Goal: Information Seeking & Learning: Stay updated

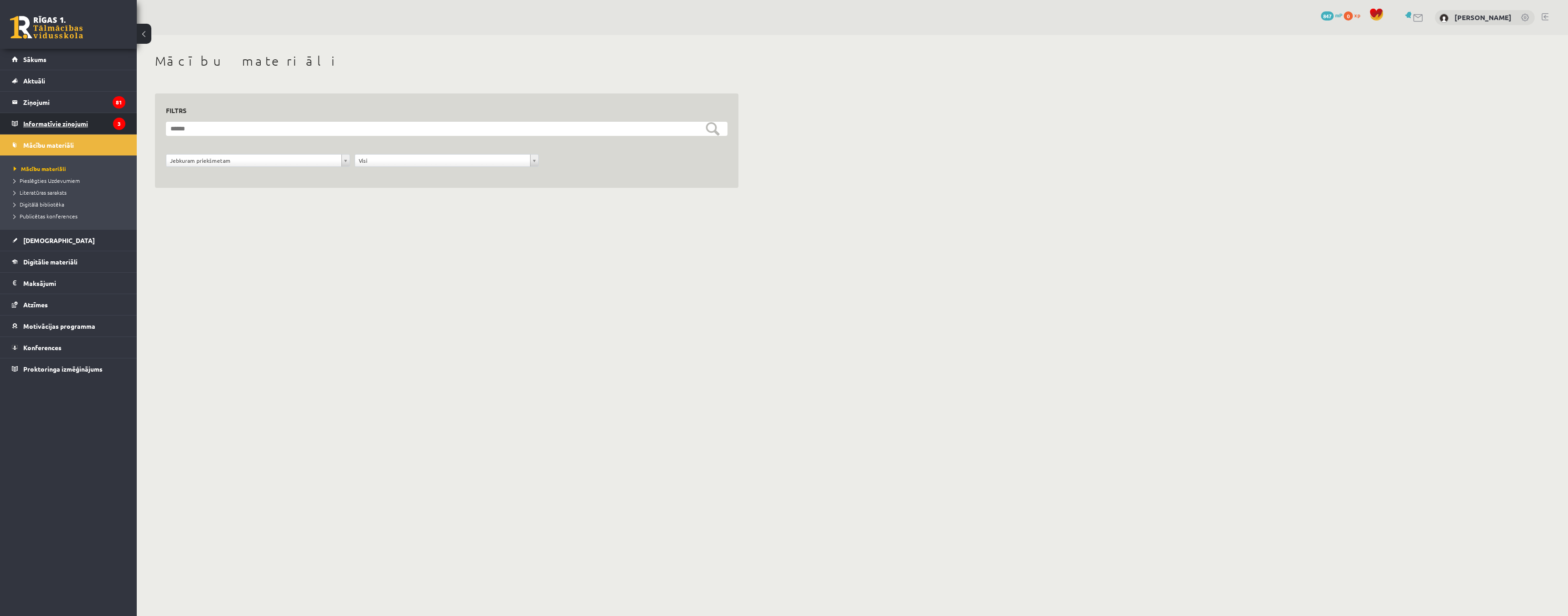
click at [44, 124] on legend "Informatīvie ziņojumi 3" at bounding box center [74, 124] width 102 height 21
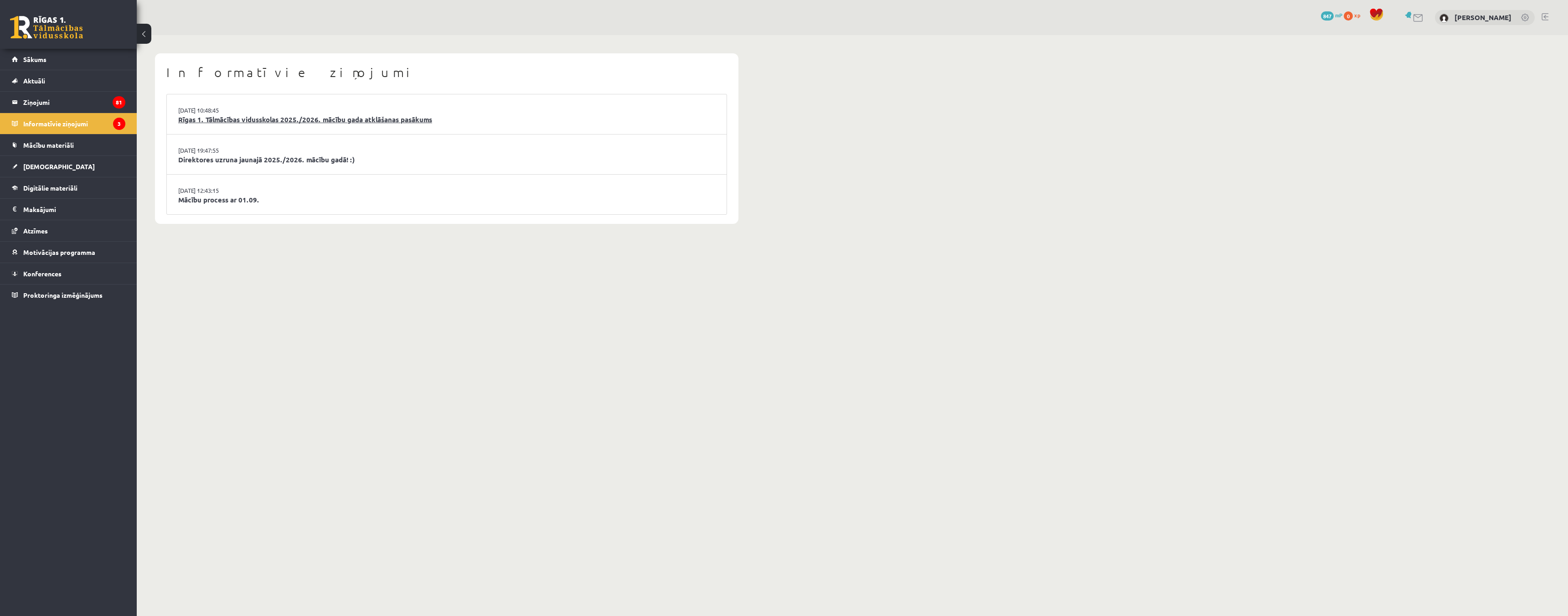
click at [289, 122] on link "Rīgas 1. Tālmācības vidusskolas 2025./2026. mācību gada atklāšanas pasākums" at bounding box center [447, 119] width 537 height 10
